Goal: Transaction & Acquisition: Purchase product/service

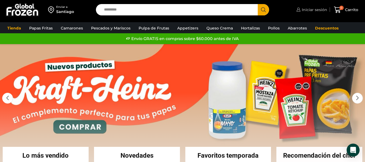
click at [302, 10] on span "Iniciar sesión" at bounding box center [314, 9] width 27 height 5
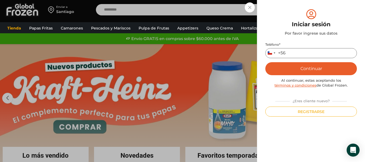
click at [305, 54] on input "Teléfono *" at bounding box center [311, 53] width 92 height 10
type input "*********"
click at [315, 67] on button "Continuar" at bounding box center [311, 68] width 92 height 13
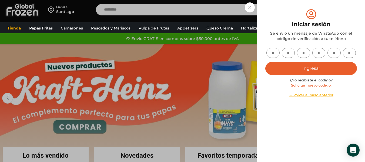
click at [275, 54] on input "text" at bounding box center [272, 53] width 13 height 10
type input "*"
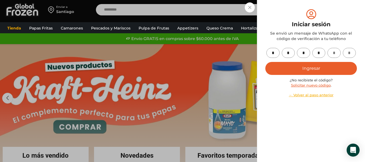
type input "*"
click at [327, 74] on button "Ingresar" at bounding box center [311, 68] width 92 height 13
click at [308, 68] on button "Ingresar" at bounding box center [311, 68] width 92 height 13
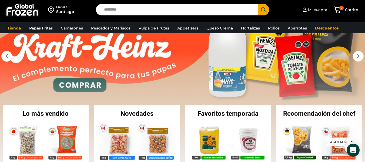
scroll to position [54, 0]
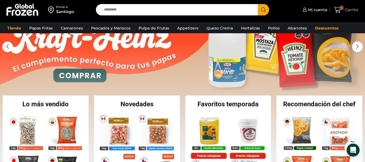
click at [341, 9] on span "2" at bounding box center [341, 8] width 4 height 4
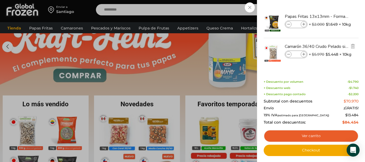
click at [287, 53] on span at bounding box center [289, 54] width 6 height 6
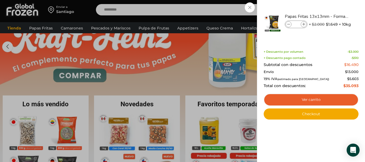
click at [333, 11] on div "1 Carrito 1 1 Shopping Cart *" at bounding box center [346, 10] width 27 height 13
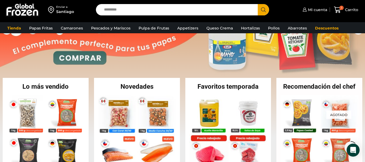
scroll to position [81, 0]
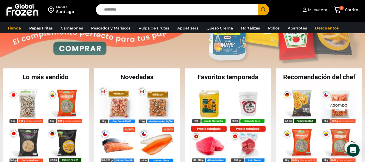
click at [180, 13] on input "Search input" at bounding box center [178, 9] width 154 height 11
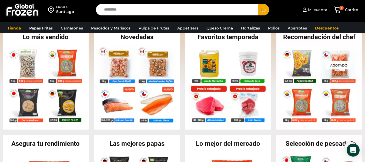
scroll to position [162, 0]
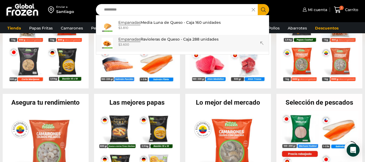
click at [153, 41] on p "Empanadas Ravioleras de Queso - Caja 288 unidades" at bounding box center [168, 39] width 100 height 6
type input "**********"
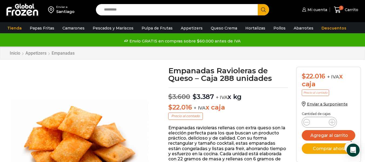
scroll to position [27, 0]
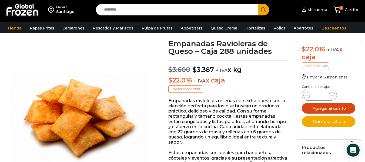
click at [339, 110] on button "Agregar al carrito" at bounding box center [329, 108] width 54 height 11
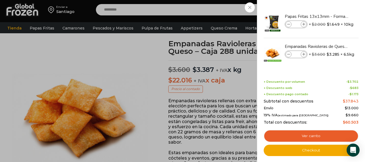
click at [333, 16] on div "2 Carrito 2 2 Shopping Cart *" at bounding box center [346, 10] width 27 height 13
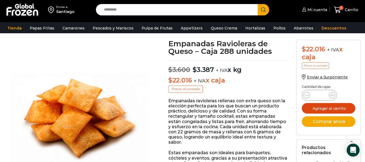
click at [336, 108] on button "Agregar al carrito" at bounding box center [329, 108] width 54 height 11
